Goal: Find specific page/section: Find specific page/section

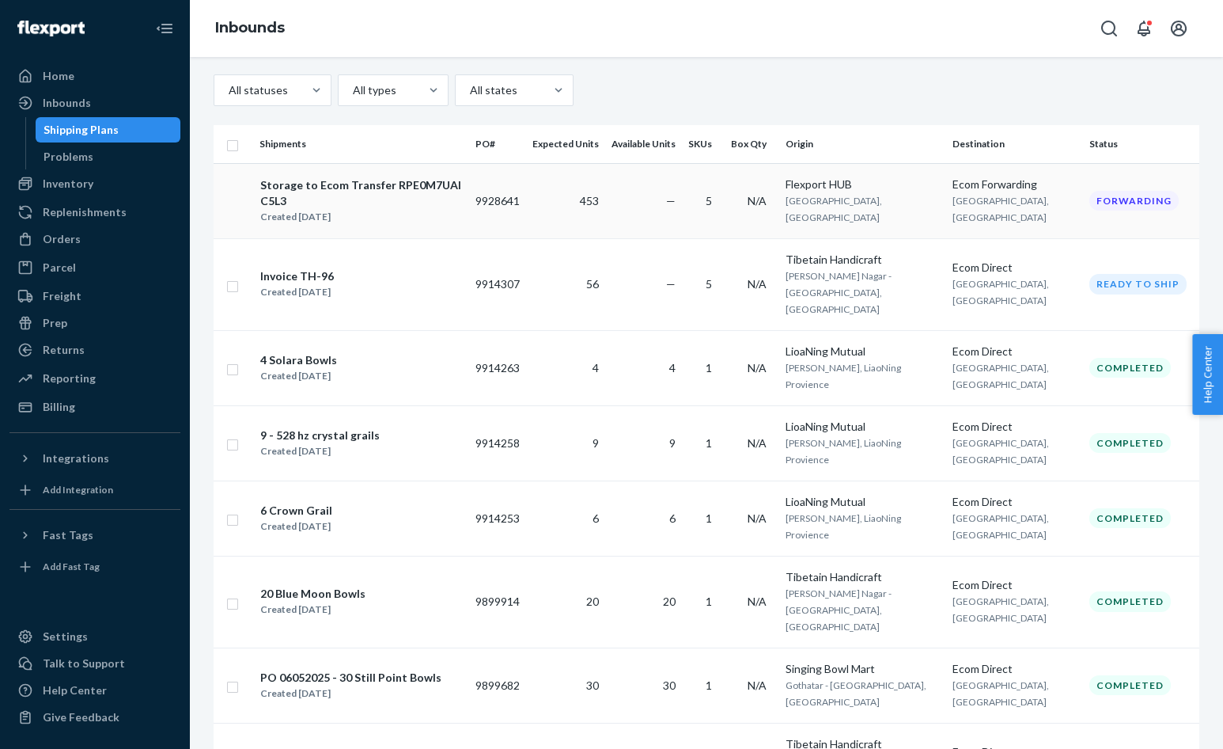
scroll to position [71, 0]
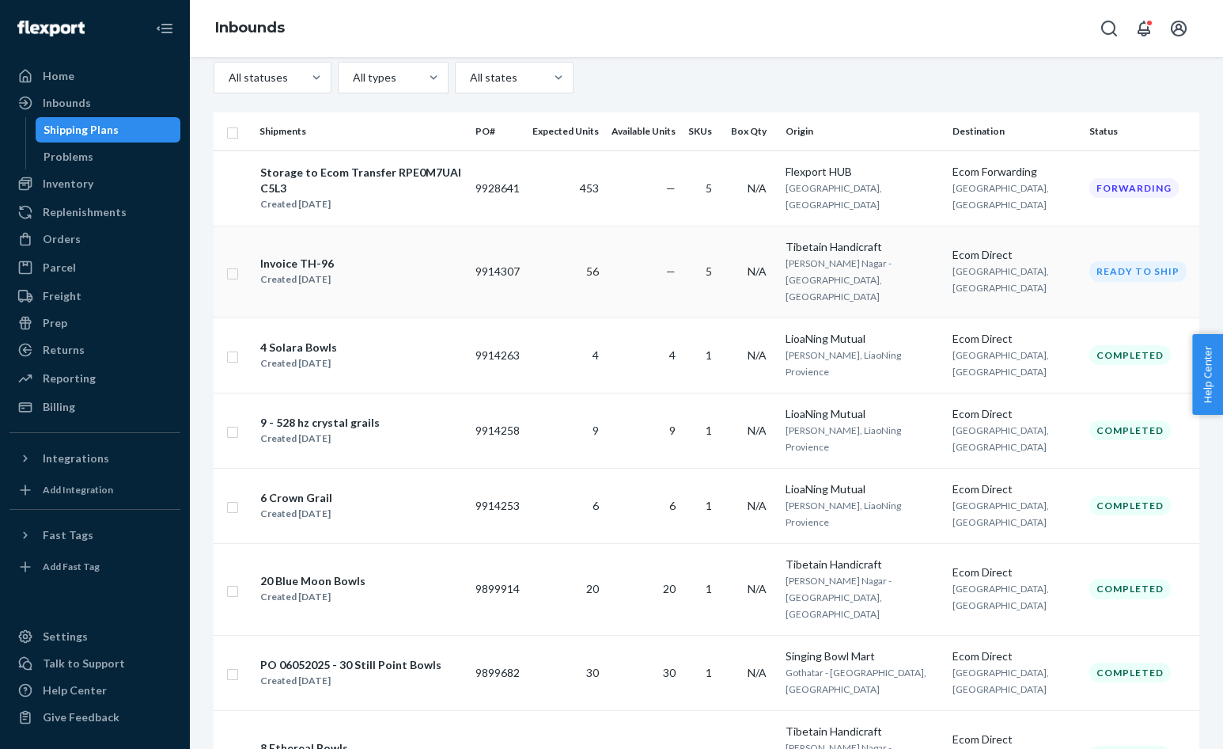
click at [310, 256] on div "Invoice TH-96" at bounding box center [297, 264] width 74 height 16
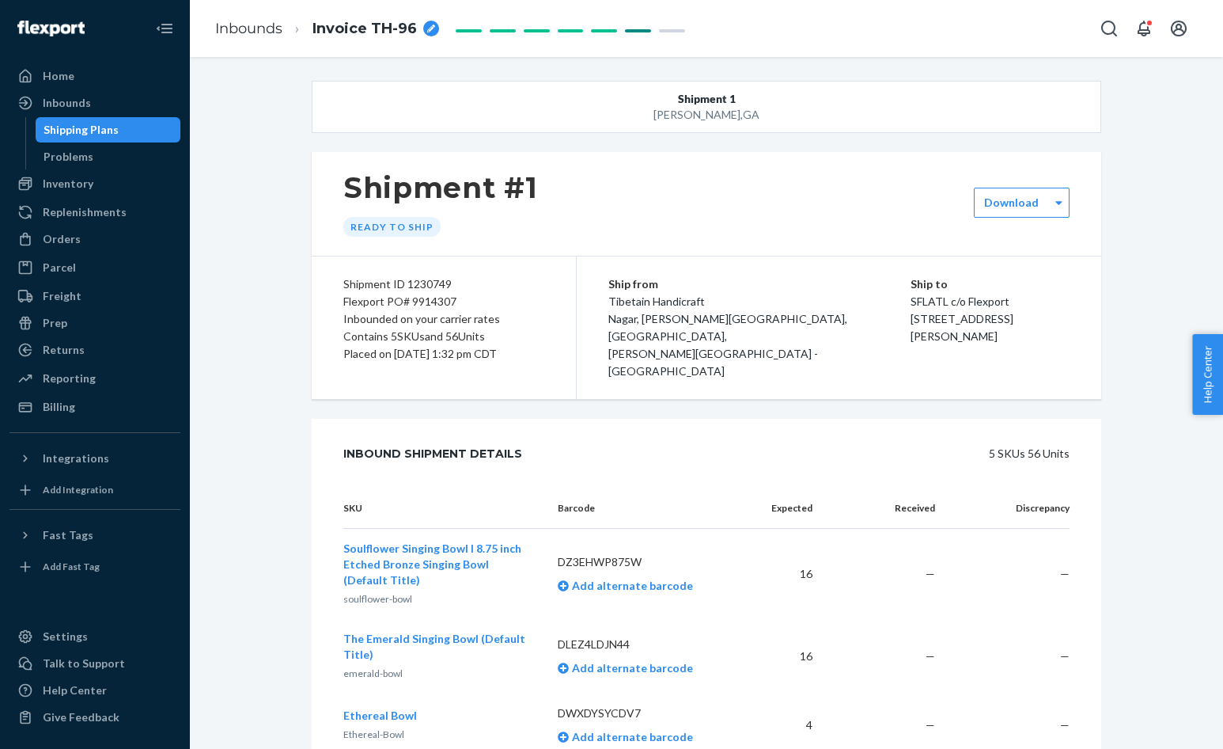
click at [100, 127] on div "Shipping Plans" at bounding box center [81, 130] width 75 height 16
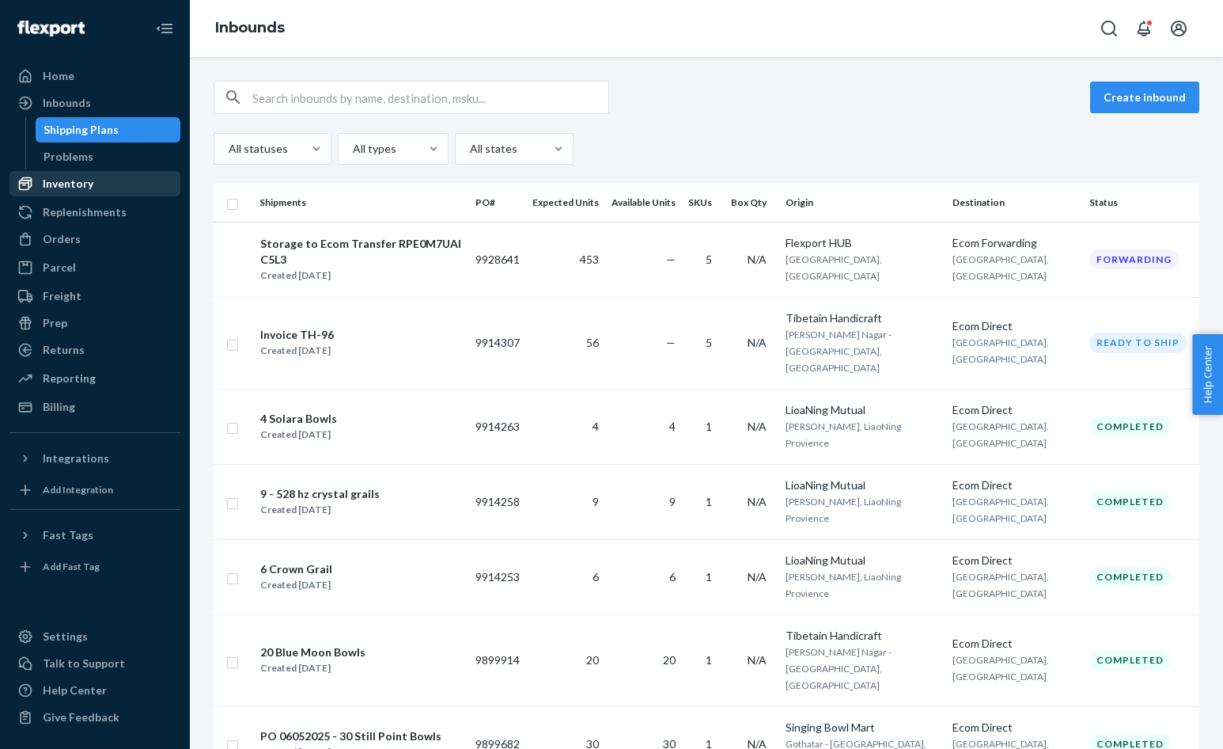
click at [81, 181] on div "Inventory" at bounding box center [68, 184] width 51 height 16
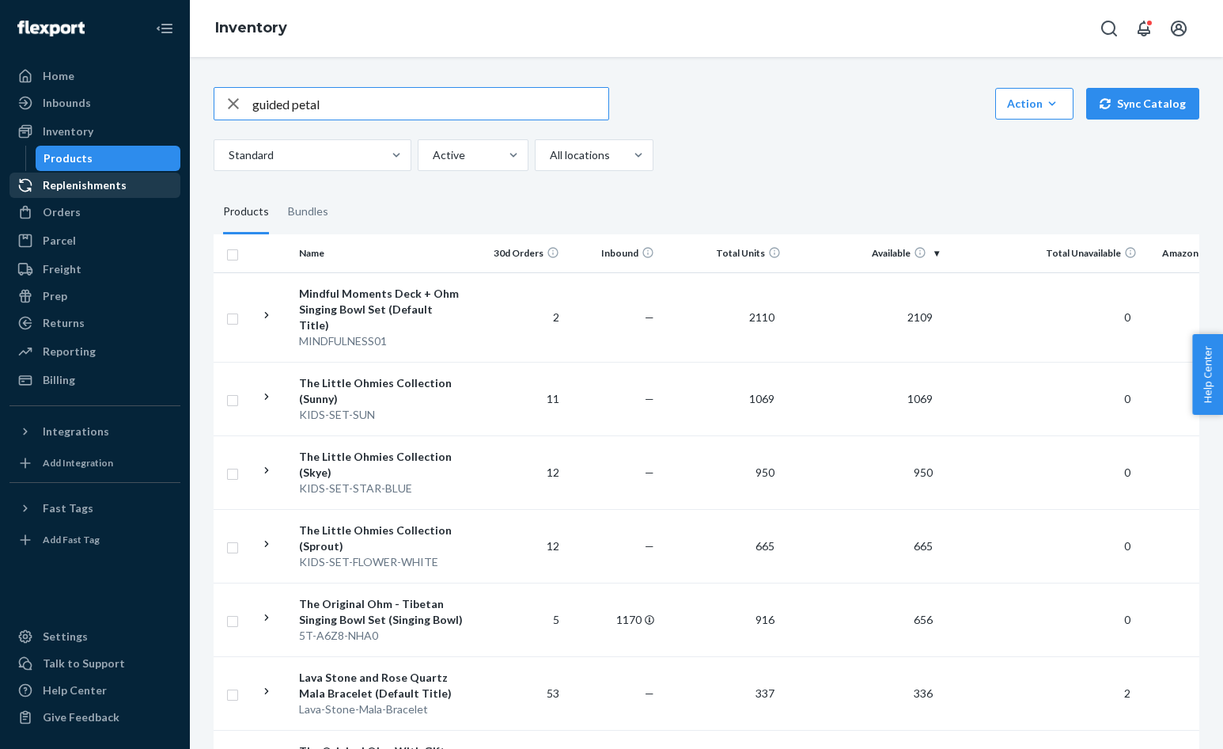
type input "guided petal"
